Goal: Transaction & Acquisition: Purchase product/service

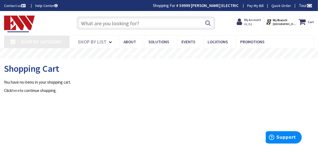
click at [104, 29] on input "text" at bounding box center [146, 22] width 139 height 13
type input "[GEOGRAPHIC_DATA], [GEOGRAPHIC_DATA]"
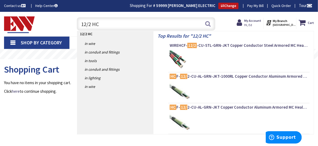
type input "12/2 HCF"
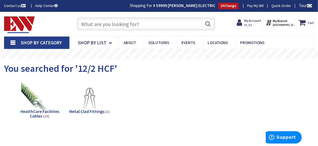
click at [115, 27] on input "text" at bounding box center [146, 23] width 139 height 13
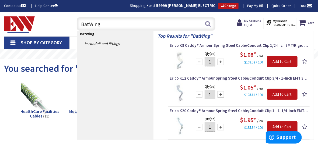
click at [107, 22] on input "BatWing" at bounding box center [146, 23] width 139 height 13
drag, startPoint x: 104, startPoint y: 24, endPoint x: 76, endPoint y: 24, distance: 28.3
click at [76, 24] on div "BatWing BatWing Search" at bounding box center [145, 23] width 142 height 17
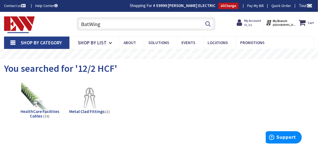
type input "N"
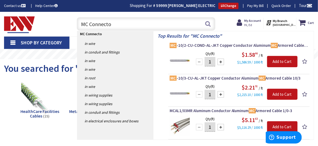
type input "MC Connector"
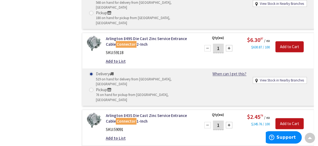
scroll to position [1106, 0]
